Goal: Task Accomplishment & Management: Manage account settings

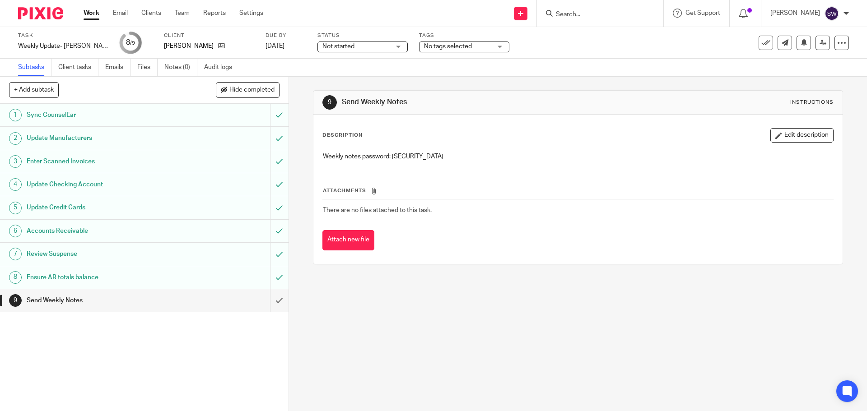
click at [414, 157] on p "Weekly notes password: 3Ln8gWIK" at bounding box center [578, 156] width 510 height 9
copy p "3Ln8gWIK"
click at [416, 156] on p "Weekly notes password: 3Ln8gWIK" at bounding box center [578, 156] width 510 height 9
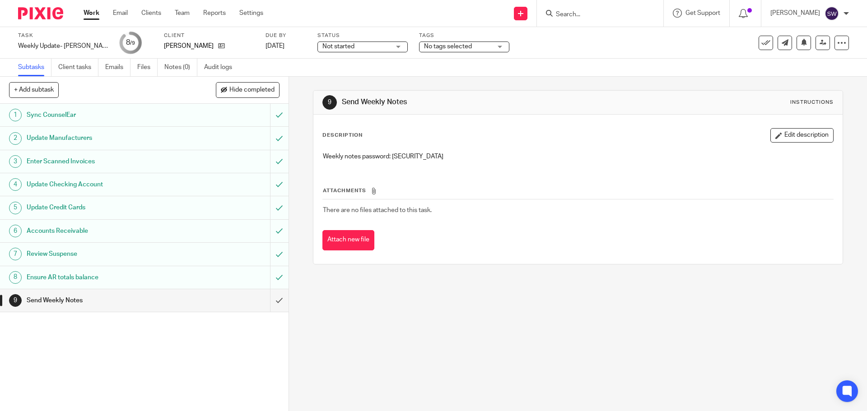
click at [703, 257] on div "Description Edit description Weekly notes password: 3Ln8gWIK Attachments There …" at bounding box center [577, 190] width 529 height 150
click at [271, 307] on input "submit" at bounding box center [144, 301] width 289 height 23
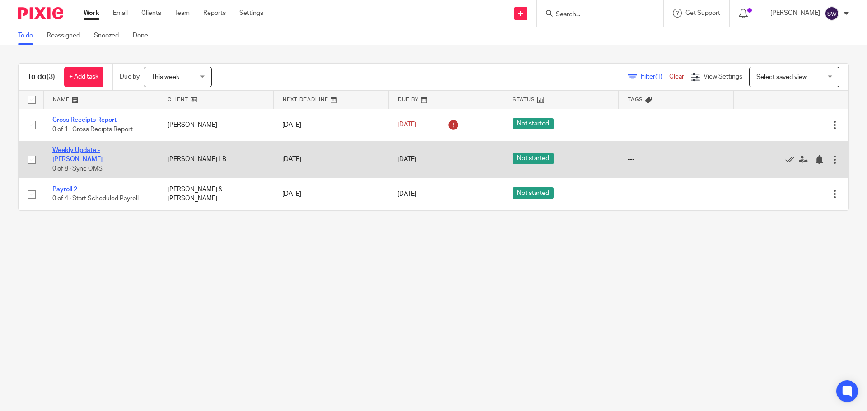
click at [103, 154] on link "Weekly Update - [PERSON_NAME]" at bounding box center [77, 154] width 50 height 15
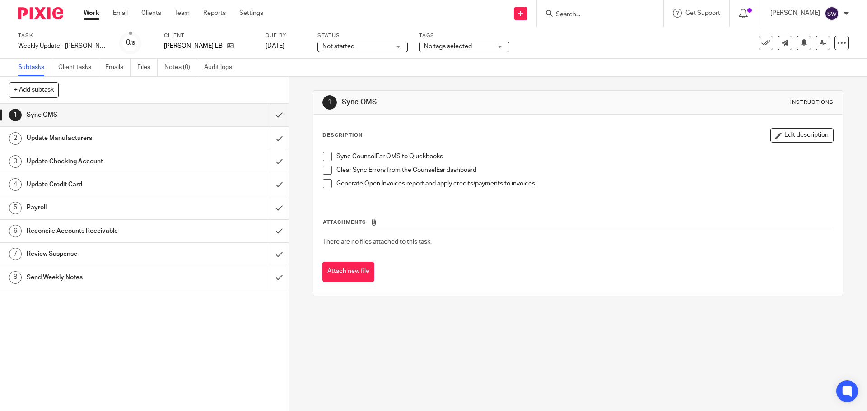
click at [324, 161] on li "Sync CounselEar OMS to Quickbooks" at bounding box center [578, 159] width 510 height 14
click at [326, 154] on span at bounding box center [327, 156] width 9 height 9
click at [326, 169] on span at bounding box center [327, 170] width 9 height 9
click at [324, 181] on span at bounding box center [327, 183] width 9 height 9
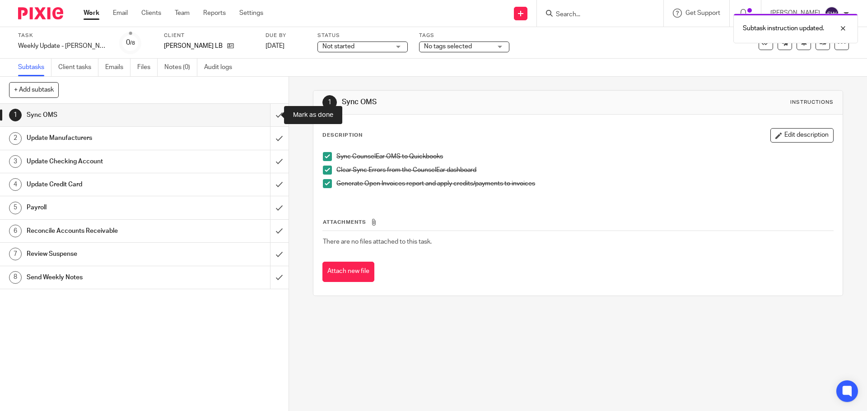
click at [264, 112] on input "submit" at bounding box center [144, 115] width 289 height 23
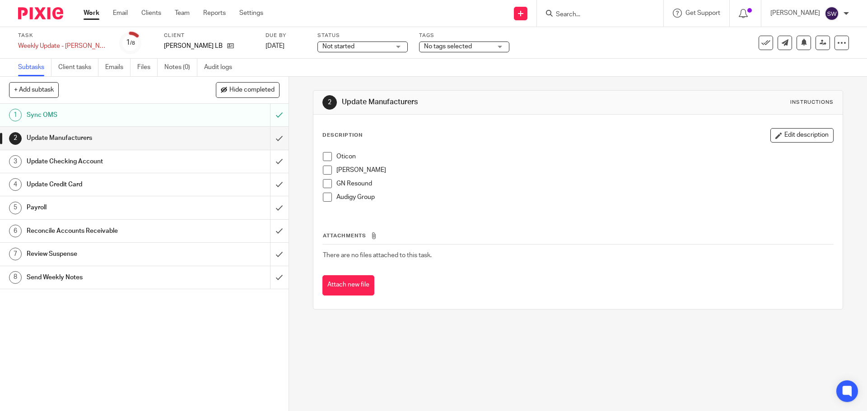
click at [327, 155] on span at bounding box center [327, 156] width 9 height 9
click at [324, 173] on span at bounding box center [327, 170] width 9 height 9
click at [327, 183] on span at bounding box center [327, 183] width 9 height 9
click at [326, 192] on li "GN Resound" at bounding box center [578, 186] width 510 height 14
click at [326, 199] on span at bounding box center [327, 197] width 9 height 9
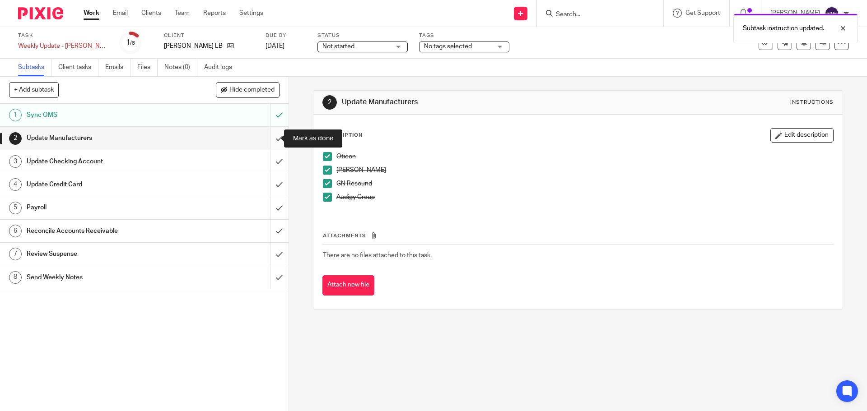
click at [271, 133] on input "submit" at bounding box center [144, 138] width 289 height 23
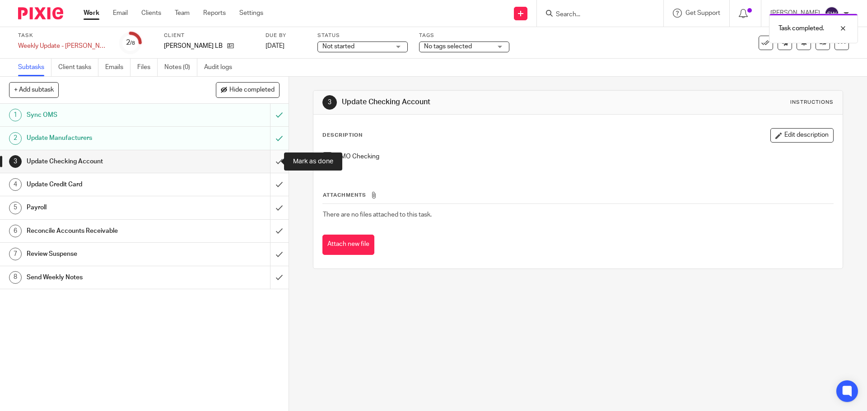
click at [262, 163] on input "submit" at bounding box center [144, 161] width 289 height 23
click at [269, 177] on input "submit" at bounding box center [144, 184] width 289 height 23
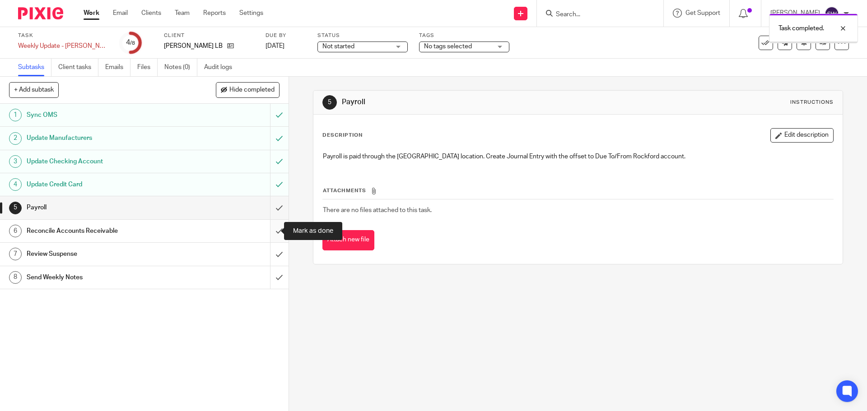
click at [274, 233] on input "submit" at bounding box center [144, 231] width 289 height 23
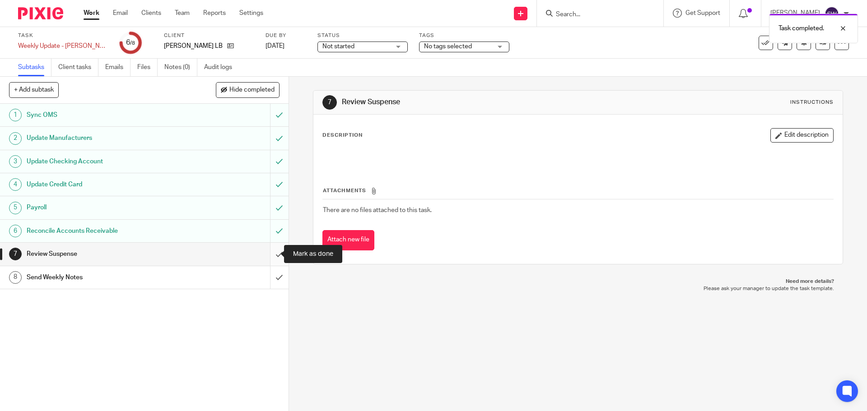
click at [268, 252] on input "submit" at bounding box center [144, 254] width 289 height 23
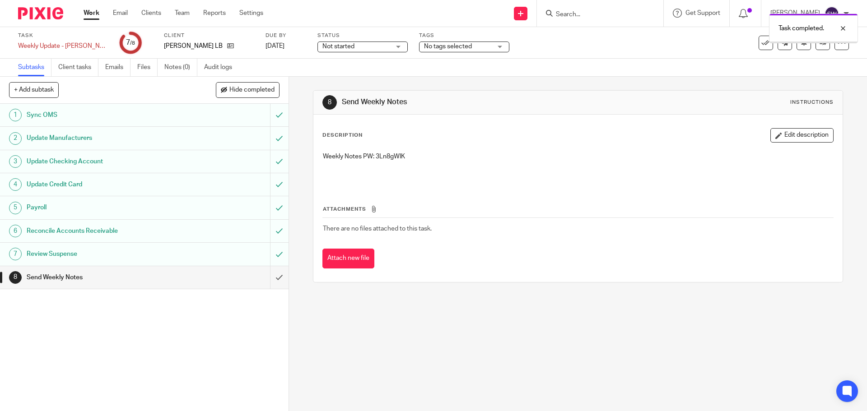
click at [393, 160] on p "Weekly Notes PW: 3Ln8gWIK" at bounding box center [578, 156] width 510 height 9
click at [393, 159] on p "Weekly Notes PW: 3Ln8gWIK" at bounding box center [578, 156] width 510 height 9
copy p "3Ln8gWIK"
click at [686, 213] on th "Attachments" at bounding box center [577, 211] width 511 height 13
click at [269, 274] on input "submit" at bounding box center [144, 277] width 289 height 23
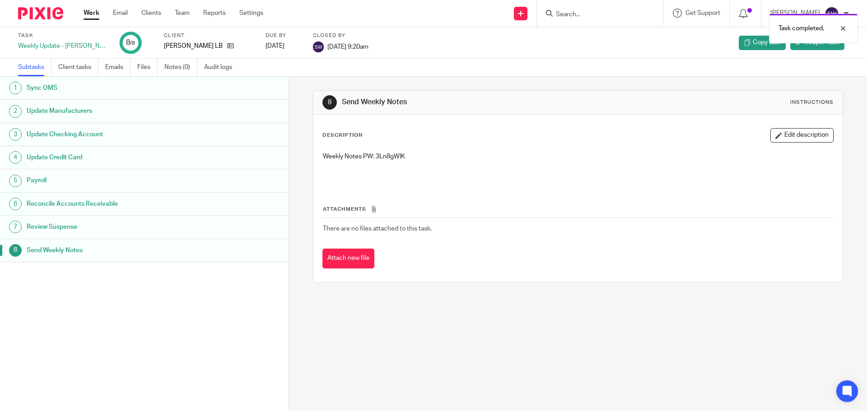
click at [94, 11] on link "Work" at bounding box center [92, 13] width 16 height 9
